Goal: Information Seeking & Learning: Compare options

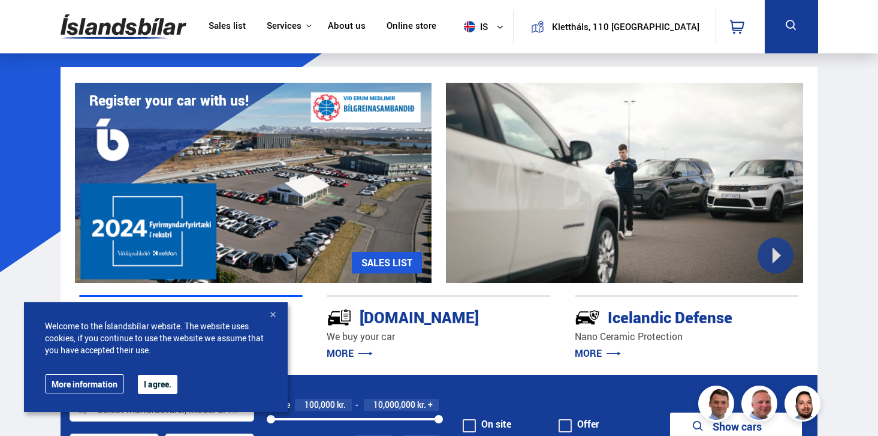
click at [168, 378] on button "I agree." at bounding box center [158, 384] width 40 height 19
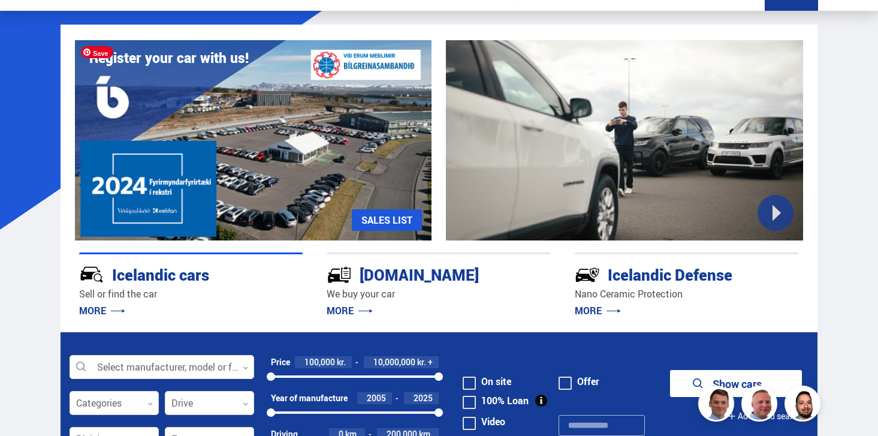
scroll to position [54, 0]
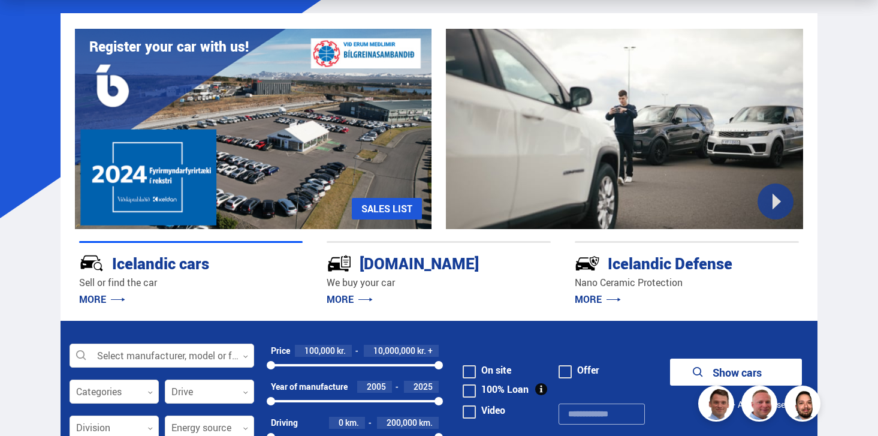
click at [108, 295] on link "MORE" at bounding box center [102, 298] width 46 height 13
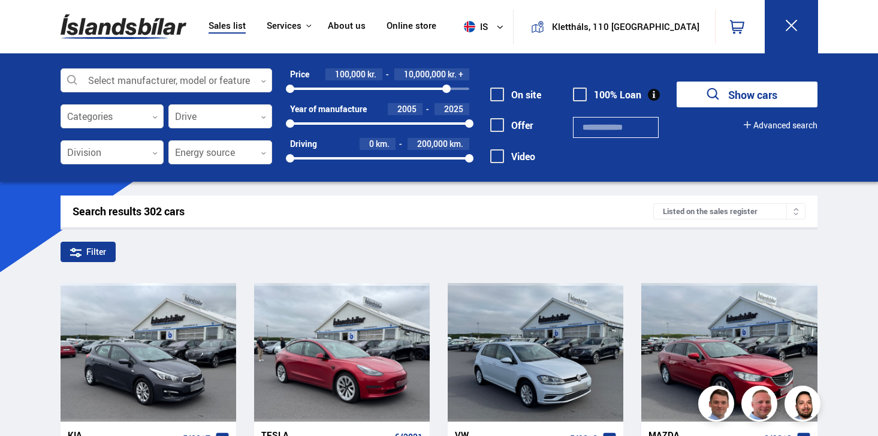
drag, startPoint x: 468, startPoint y: 85, endPoint x: 481, endPoint y: 82, distance: 12.9
click at [480, 83] on div "Select manufacturer, model or feature 0 Categories 0 Drive 0 Division 0 Energy …" at bounding box center [439, 123] width 777 height 110
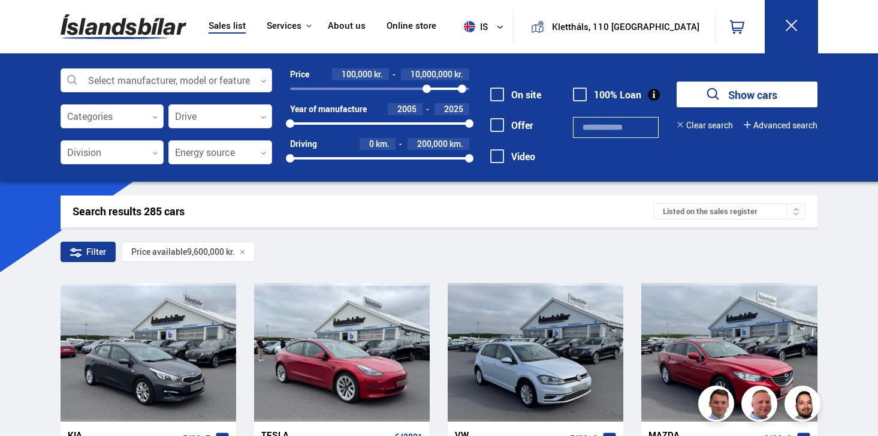
drag, startPoint x: 291, startPoint y: 86, endPoint x: 427, endPoint y: 86, distance: 135.5
click at [427, 86] on div at bounding box center [427, 89] width 8 height 8
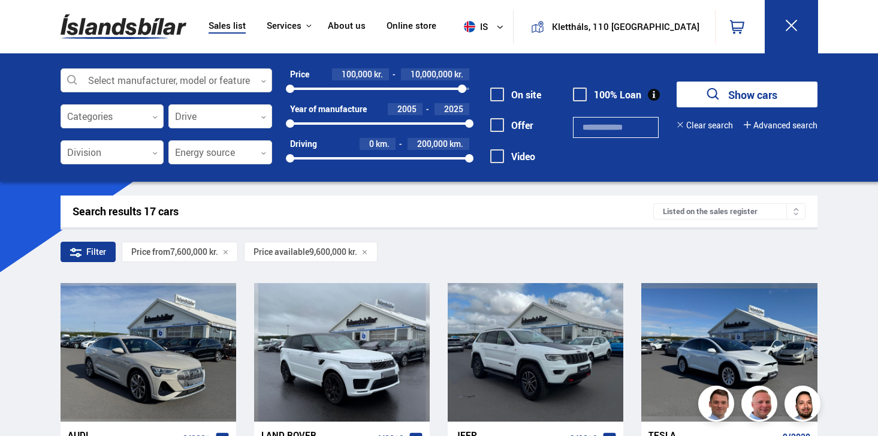
drag, startPoint x: 428, startPoint y: 88, endPoint x: 259, endPoint y: 82, distance: 169.1
click at [259, 82] on div "Select manufacturer, model or feature 0 Categories 0 Drive 0 Division 0 Energy …" at bounding box center [439, 123] width 777 height 110
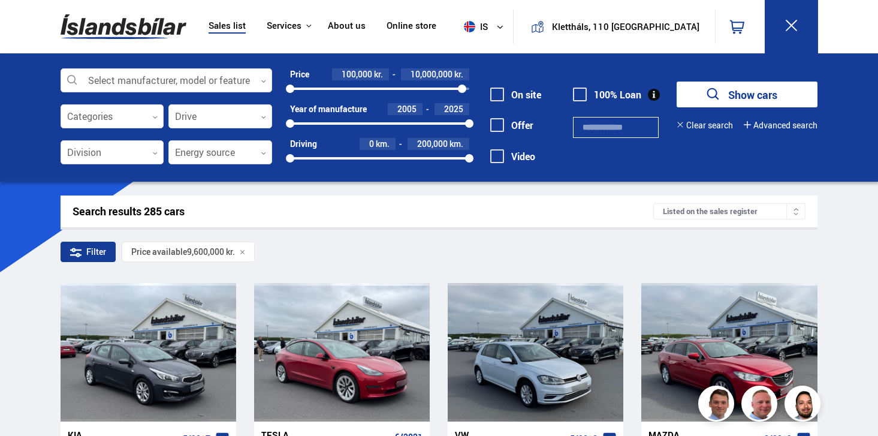
drag, startPoint x: 459, startPoint y: 83, endPoint x: 351, endPoint y: 97, distance: 109.4
click at [351, 97] on div "Price 100,000 kr. 10,000,000 kr. 100000 10000000 Year of manufacture 2005 2025 …" at bounding box center [370, 120] width 197 height 104
drag, startPoint x: 459, startPoint y: 87, endPoint x: 363, endPoint y: 96, distance: 96.9
click at [363, 96] on div "Price 100,000 kr. 10,000,000 kr. 100000 10000000 Year of manufacture 2005 2025 …" at bounding box center [370, 120] width 197 height 104
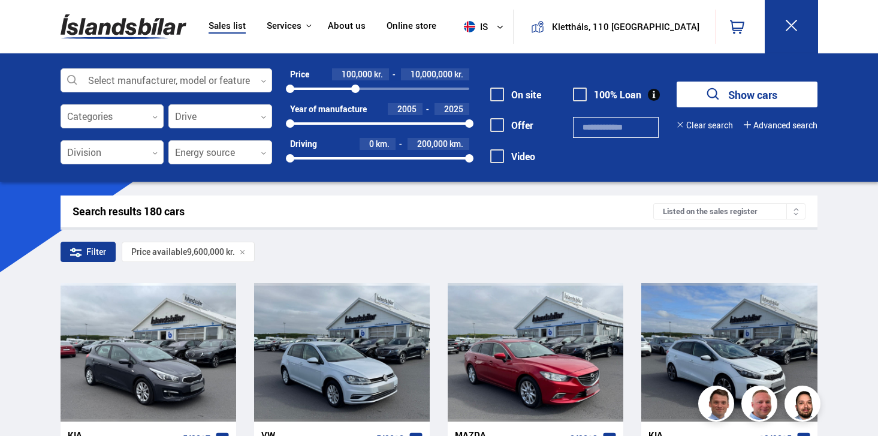
drag, startPoint x: 363, startPoint y: 89, endPoint x: 355, endPoint y: 89, distance: 7.2
click at [355, 89] on div at bounding box center [355, 89] width 8 height 8
click at [349, 89] on div at bounding box center [350, 89] width 8 height 8
click at [244, 253] on icon at bounding box center [243, 252] width 6 height 6
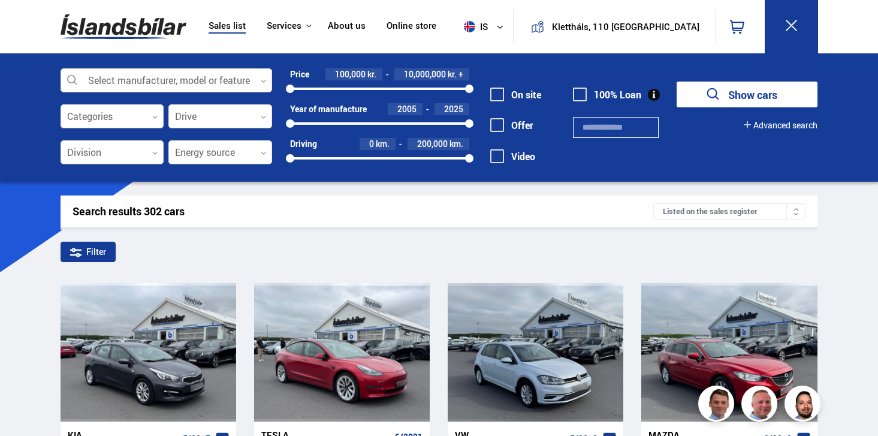
drag, startPoint x: 464, startPoint y: 88, endPoint x: 360, endPoint y: 90, distance: 104.3
click at [360, 89] on div at bounding box center [379, 89] width 179 height 2
click at [360, 90] on div "100000 10000000" at bounding box center [379, 88] width 179 height 11
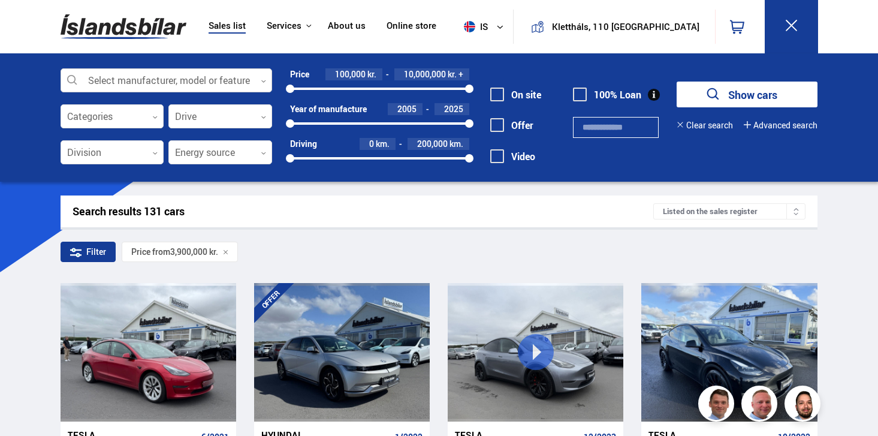
drag, startPoint x: 360, startPoint y: 90, endPoint x: 251, endPoint y: 90, distance: 108.5
click at [251, 90] on div "Select manufacturer, model or feature 0 Categories 0 Drive 0 Division 0 Energy …" at bounding box center [439, 123] width 777 height 110
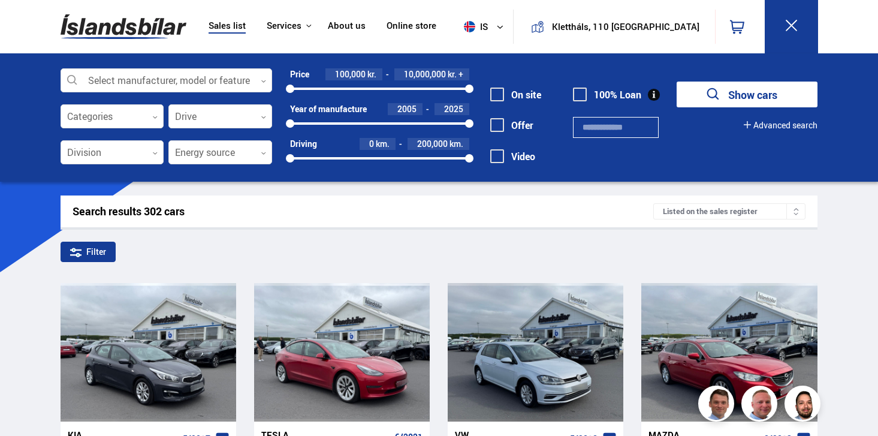
click at [365, 92] on div "100000 10000000" at bounding box center [379, 88] width 179 height 11
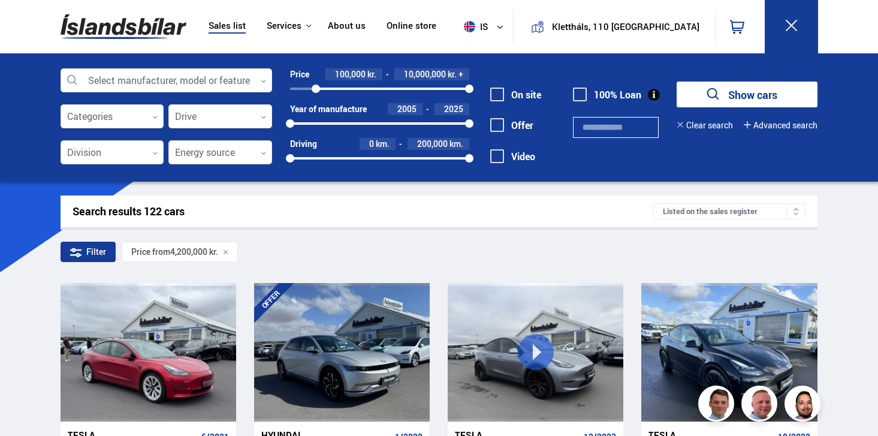
drag, startPoint x: 364, startPoint y: 90, endPoint x: 286, endPoint y: 89, distance: 78.5
click at [312, 89] on div at bounding box center [316, 89] width 8 height 8
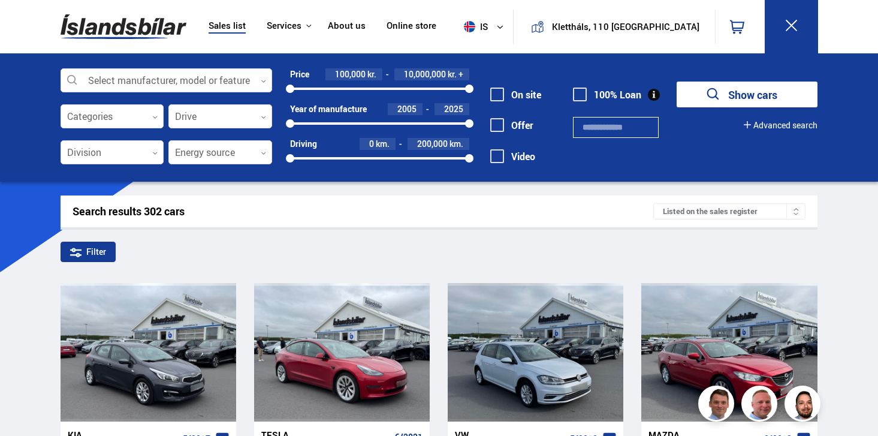
click at [448, 73] on font "kr." at bounding box center [452, 73] width 9 height 11
drag, startPoint x: 439, startPoint y: 75, endPoint x: 420, endPoint y: 75, distance: 19.2
click at [420, 75] on font "10,000,000" at bounding box center [425, 73] width 42 height 11
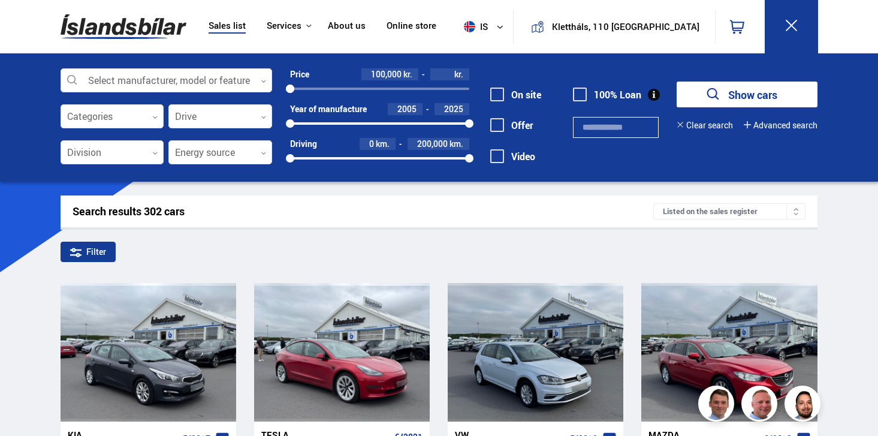
type input "*"
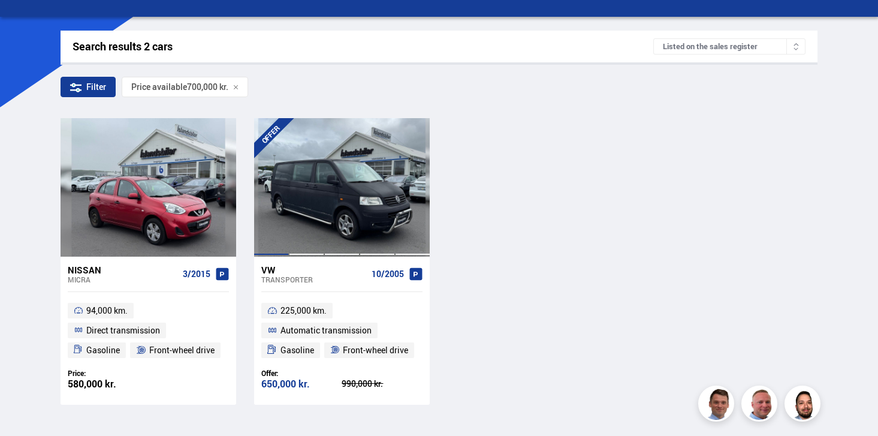
scroll to position [166, 0]
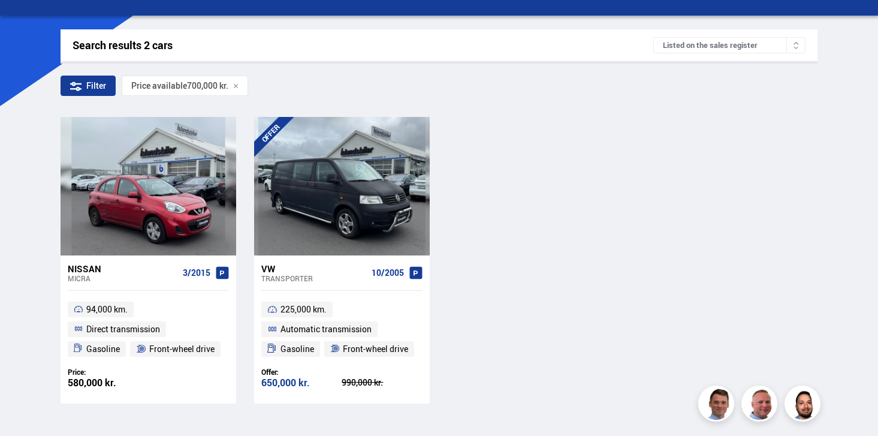
type input "********"
